Goal: Transaction & Acquisition: Book appointment/travel/reservation

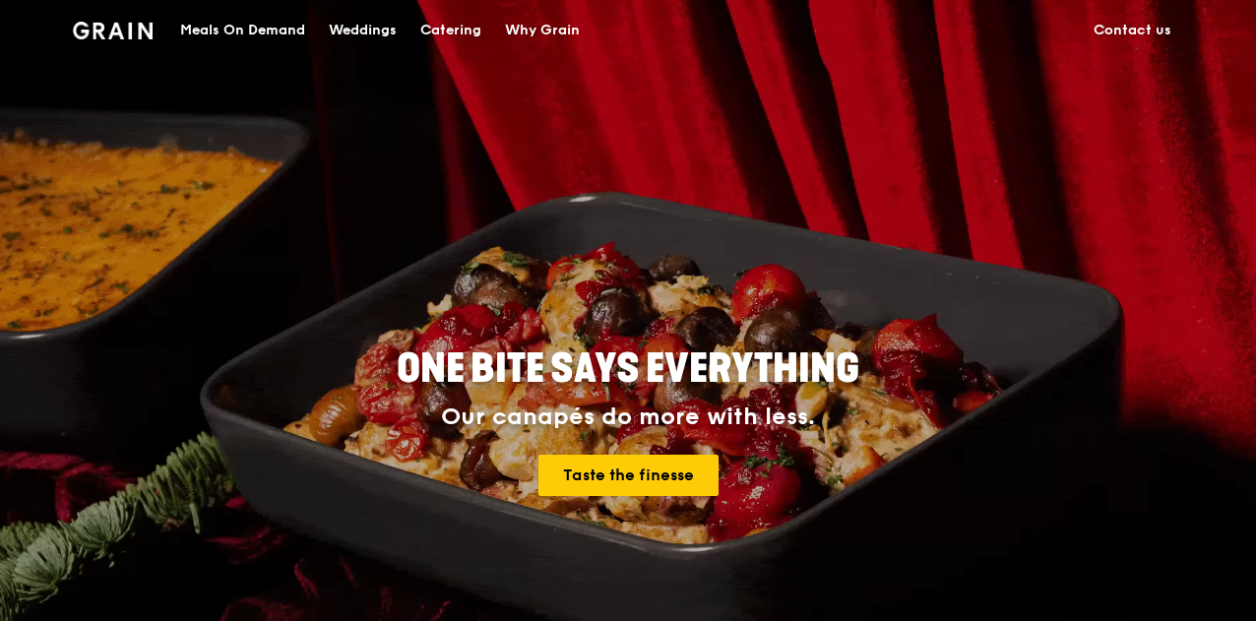
click at [455, 36] on div "Catering" at bounding box center [450, 30] width 61 height 59
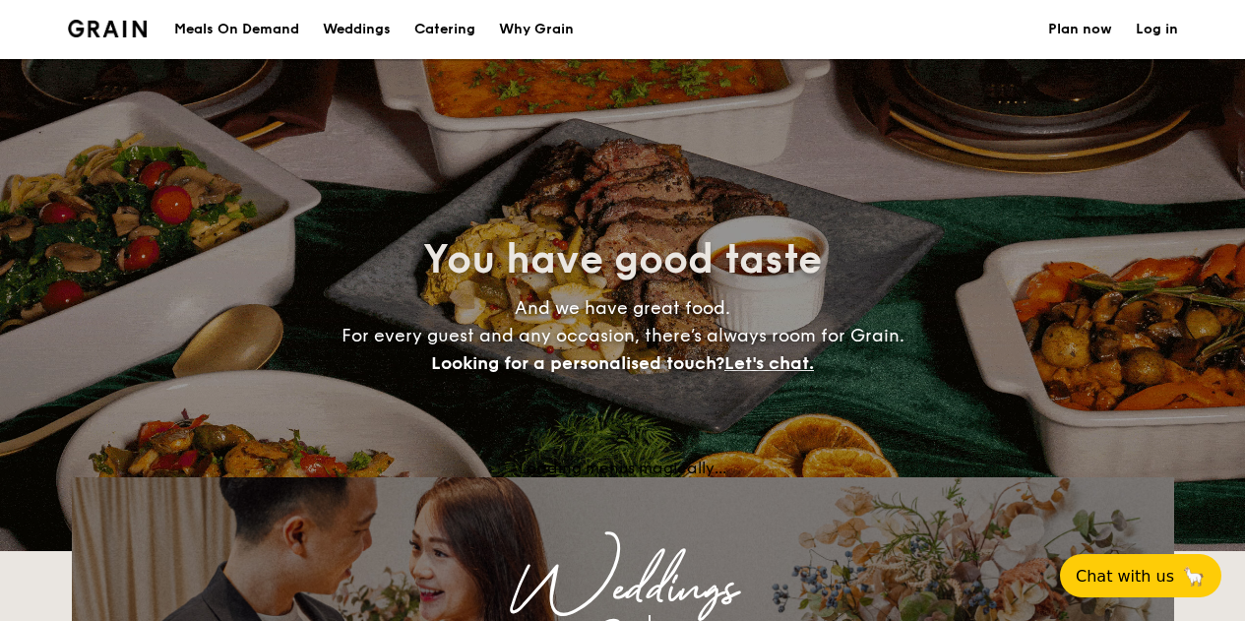
select select
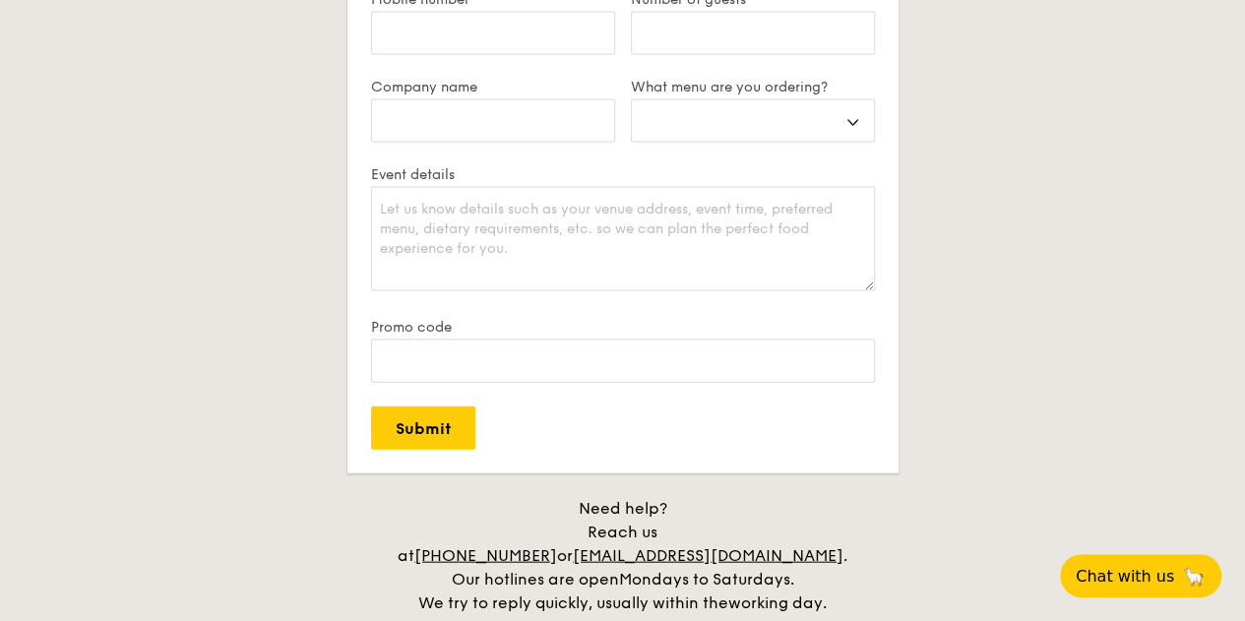
scroll to position [2362, 0]
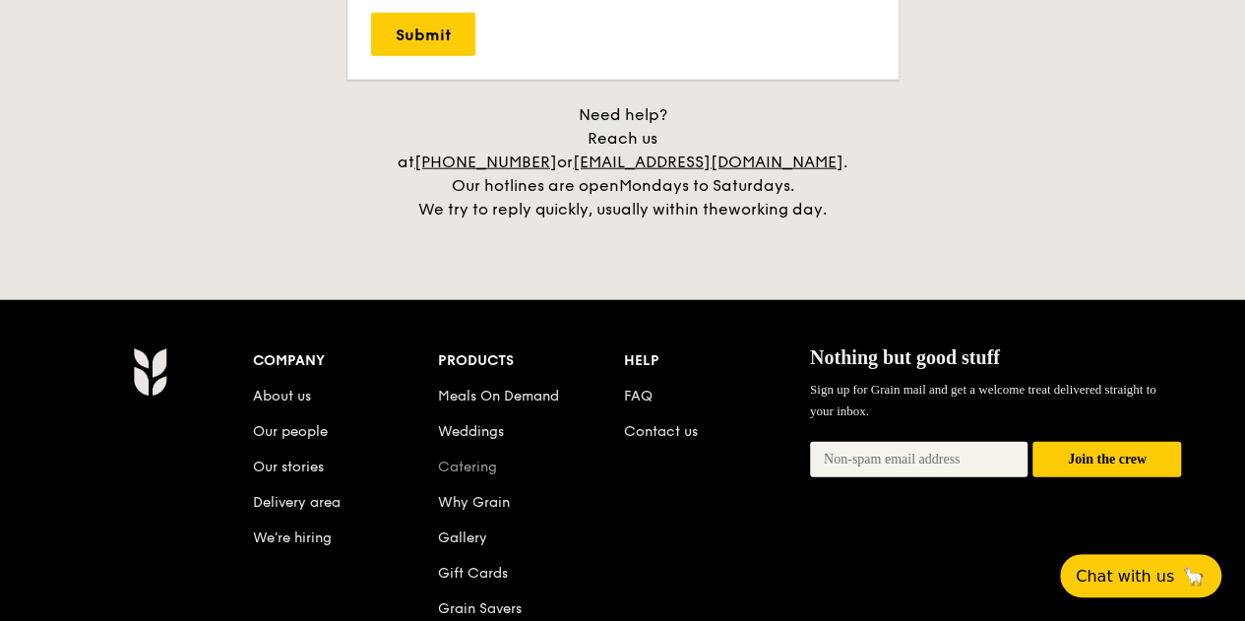
click at [451, 459] on link "Catering" at bounding box center [467, 467] width 59 height 17
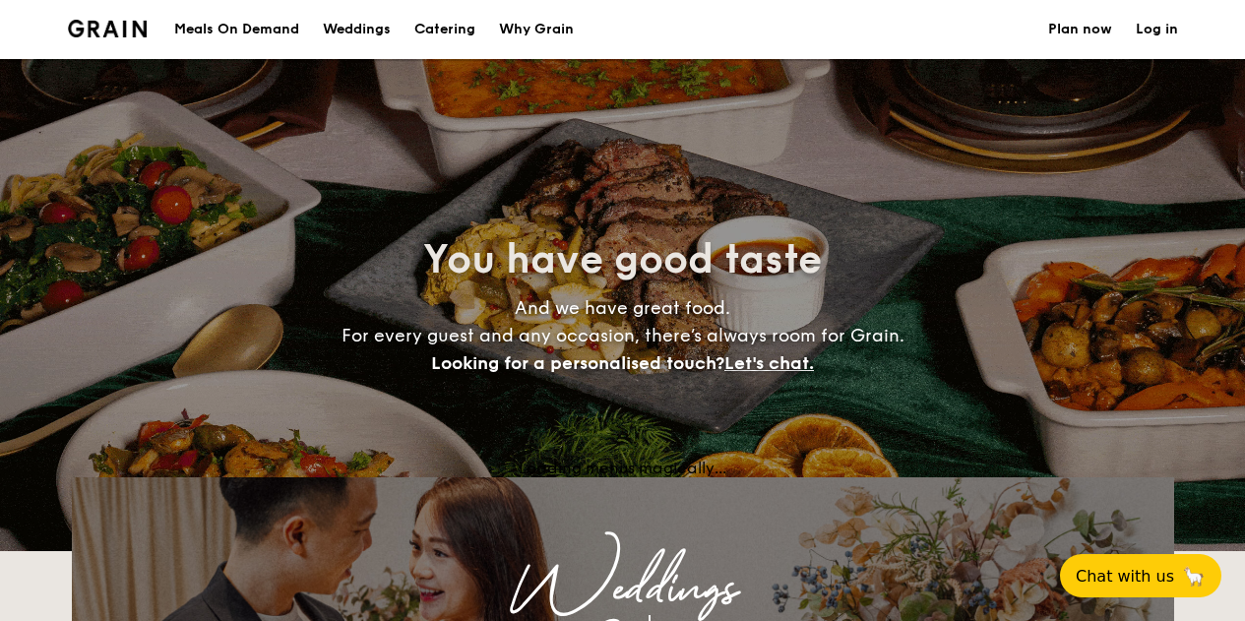
select select
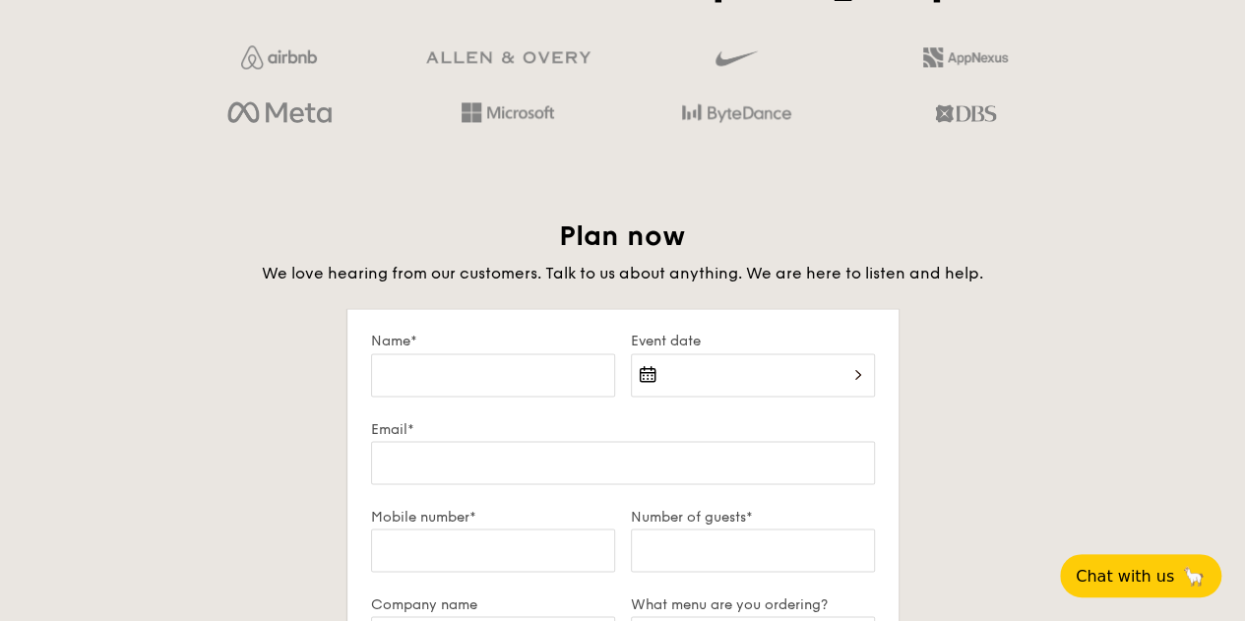
scroll to position [1575, 0]
